Goal: Find specific page/section: Find specific page/section

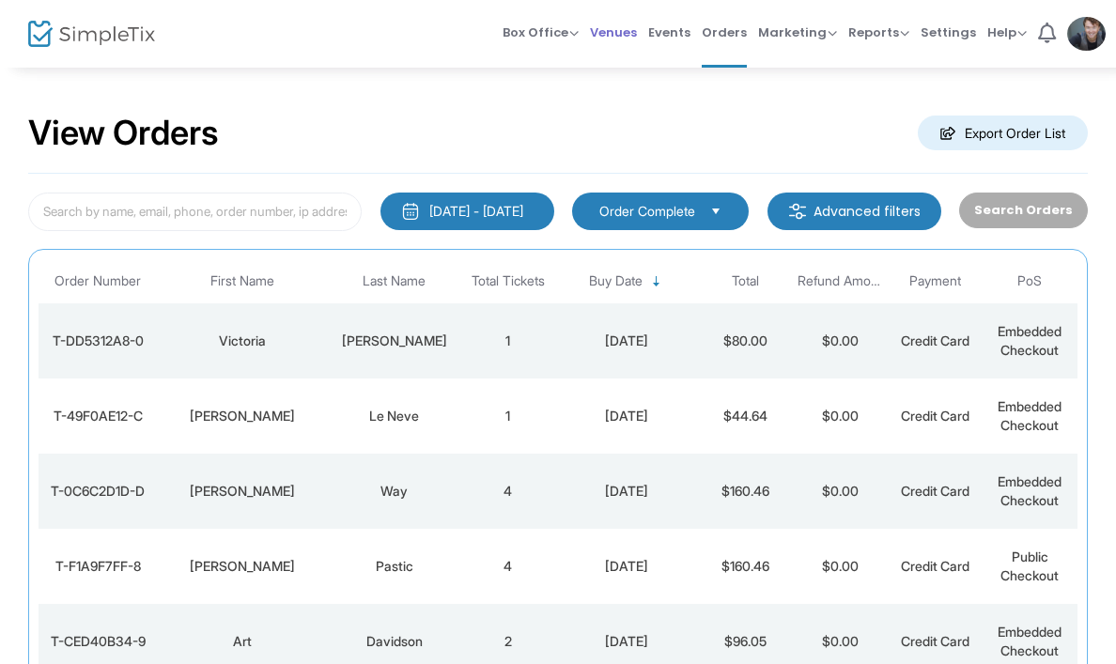
click at [623, 22] on span "Venues" at bounding box center [613, 32] width 47 height 48
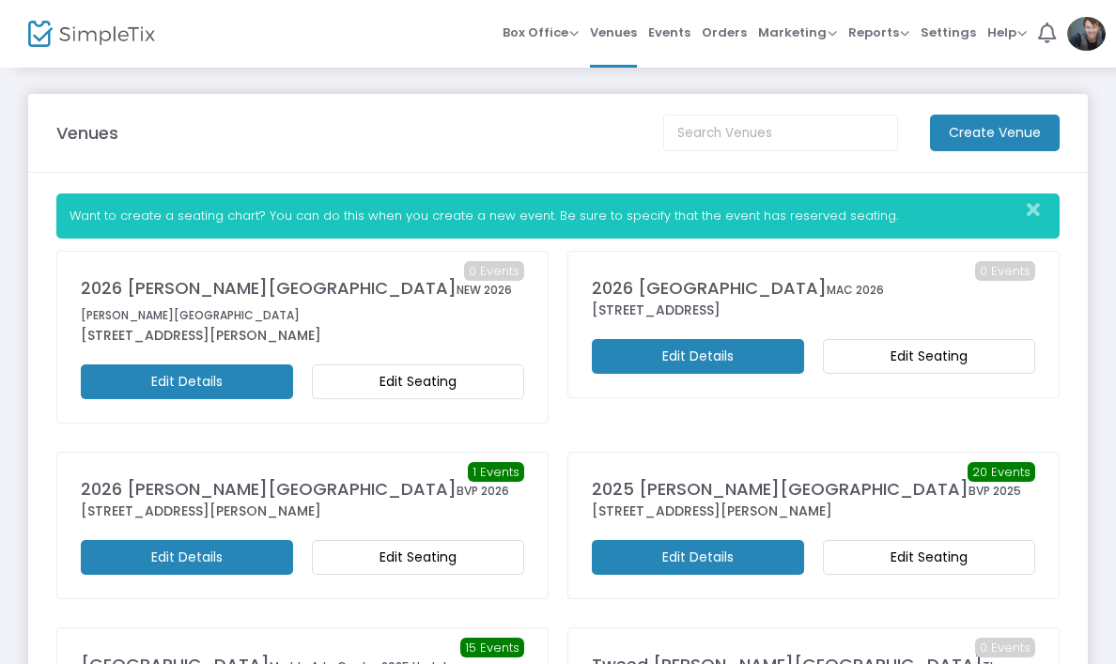
click at [312, 399] on m-button "Edit Seating" at bounding box center [418, 382] width 212 height 35
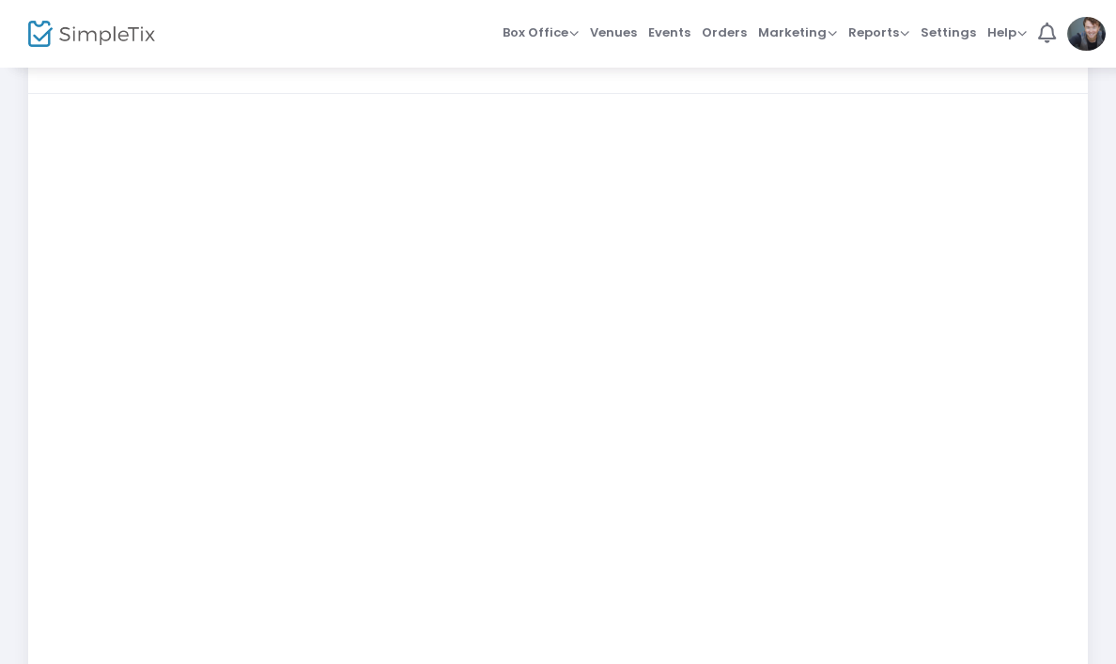
scroll to position [207, 0]
click at [669, 28] on span "Events" at bounding box center [669, 32] width 42 height 48
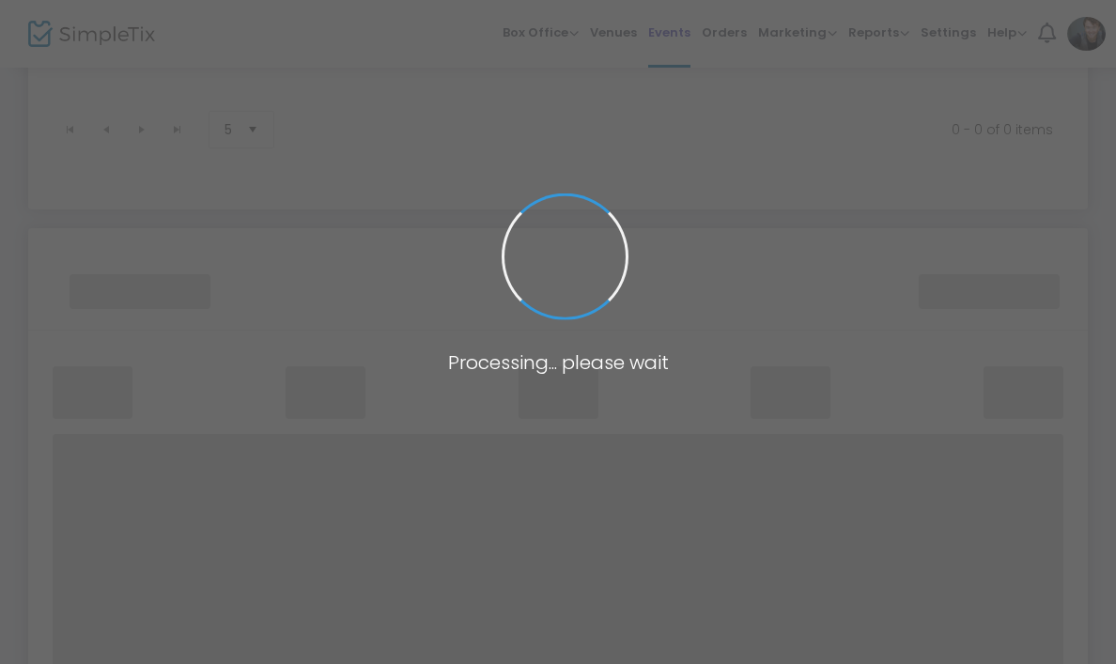
scroll to position [385, 0]
